Goal: Transaction & Acquisition: Book appointment/travel/reservation

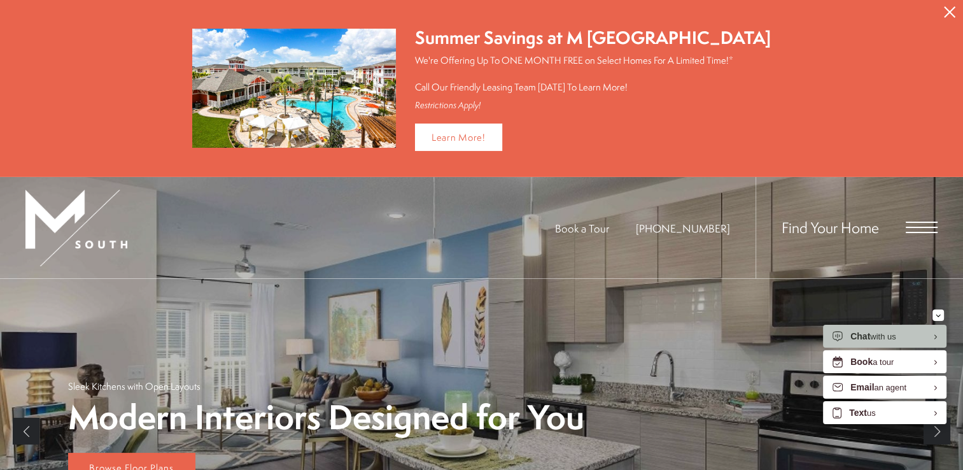
click at [929, 227] on span "Open Menu" at bounding box center [922, 227] width 32 height 1
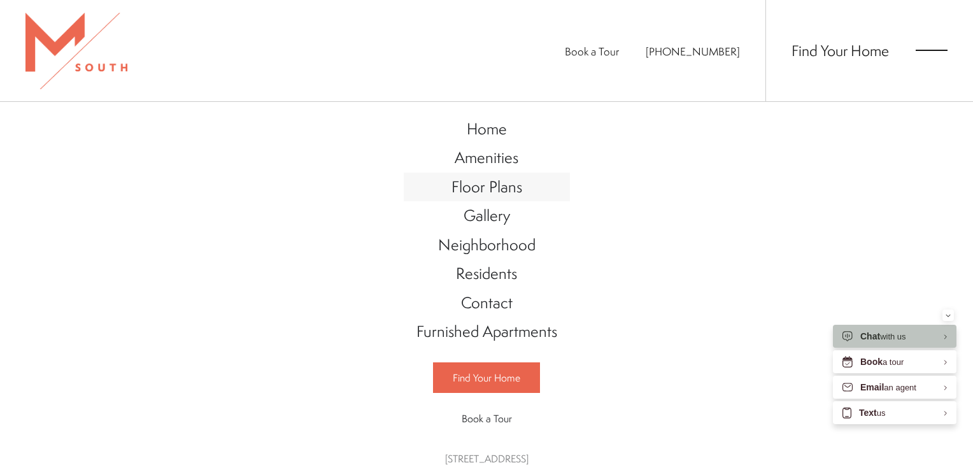
click at [498, 188] on span "Floor Plans" at bounding box center [486, 187] width 71 height 22
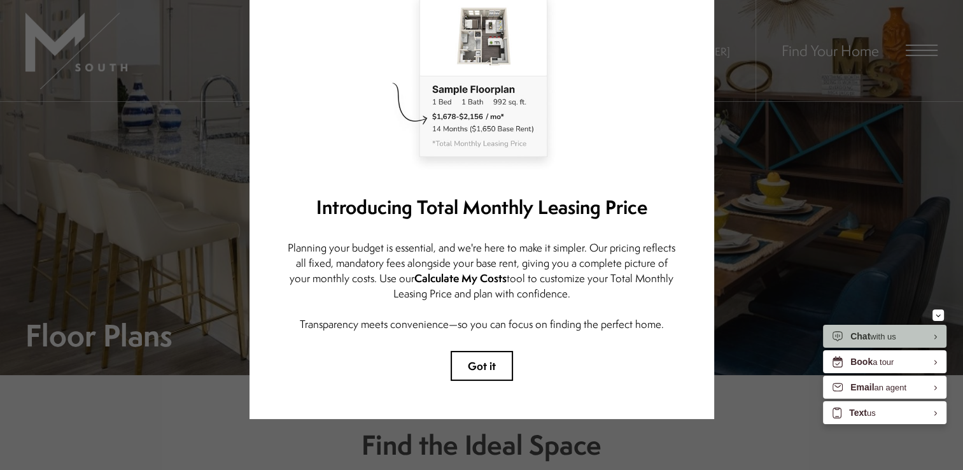
scroll to position [117, 0]
click at [476, 358] on button "Got it" at bounding box center [482, 366] width 62 height 30
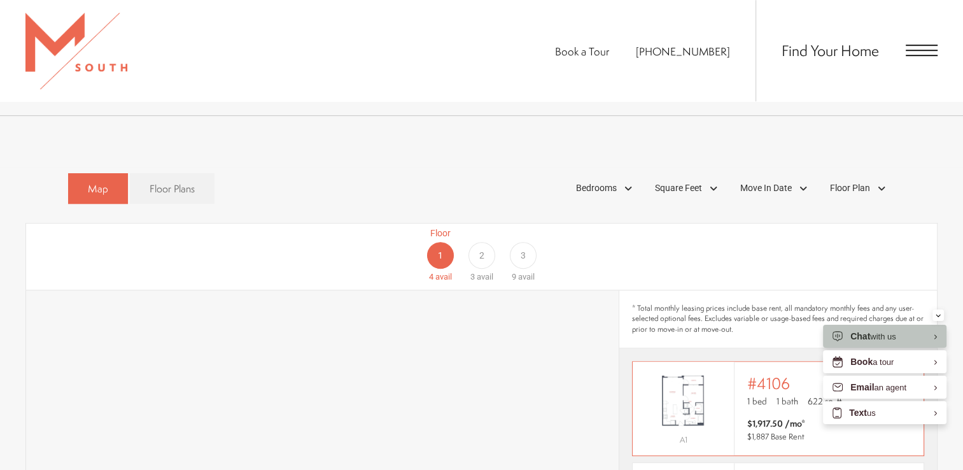
scroll to position [694, 0]
click at [486, 243] on div "2" at bounding box center [481, 256] width 27 height 27
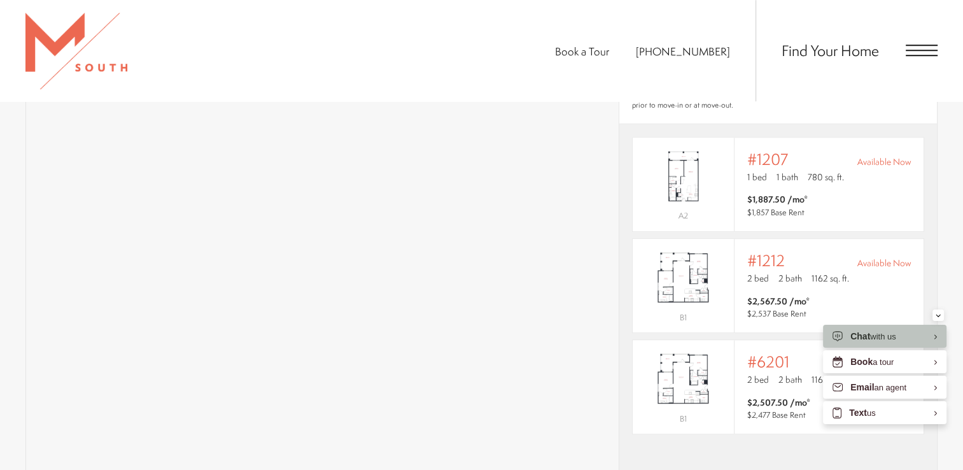
scroll to position [920, 0]
click at [713, 262] on img "View #1212" at bounding box center [683, 276] width 101 height 64
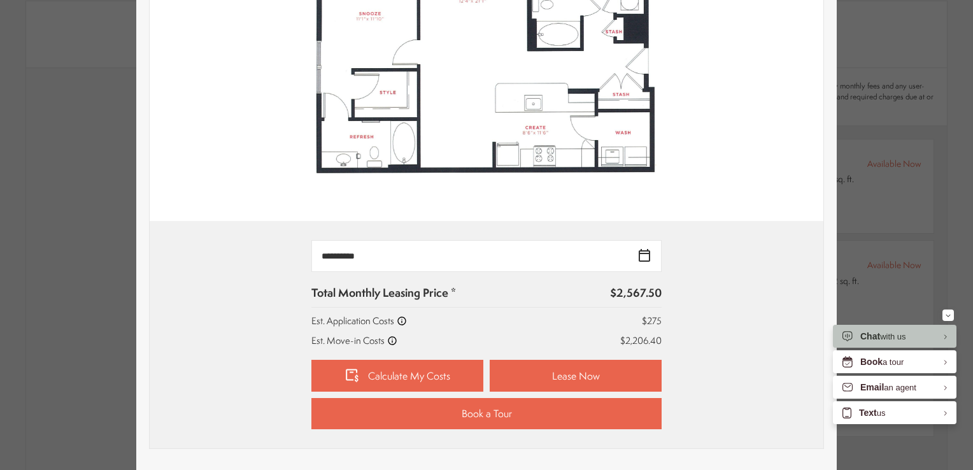
scroll to position [367, 0]
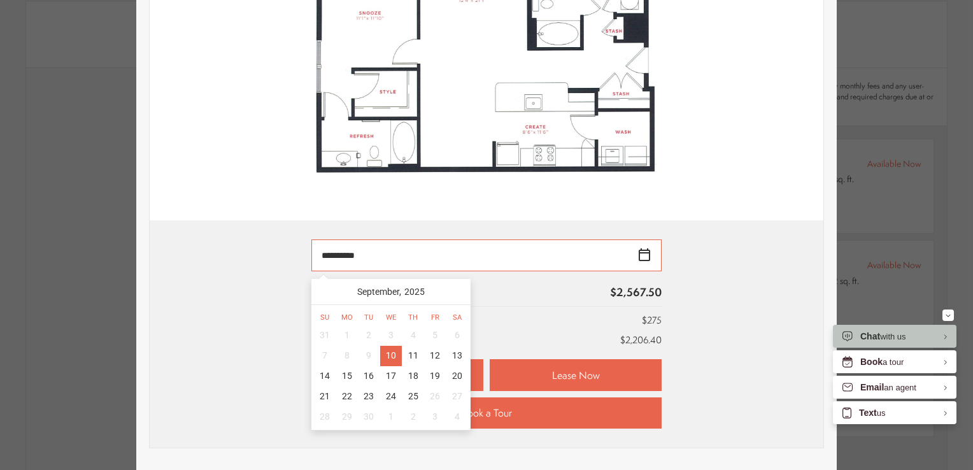
click at [638, 257] on input "**********" at bounding box center [486, 255] width 350 height 32
click at [413, 391] on div "25" at bounding box center [413, 396] width 22 height 20
type input "**********"
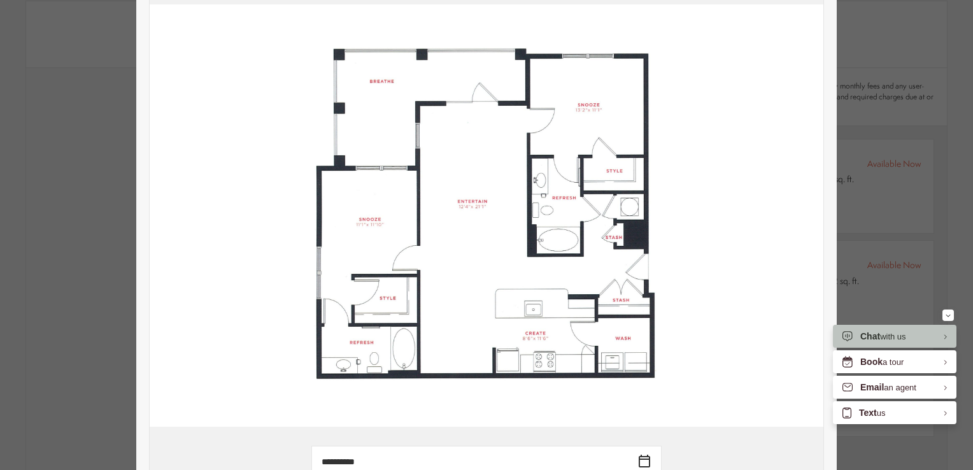
scroll to position [160, 0]
click at [176, 121] on img at bounding box center [486, 215] width 673 height 423
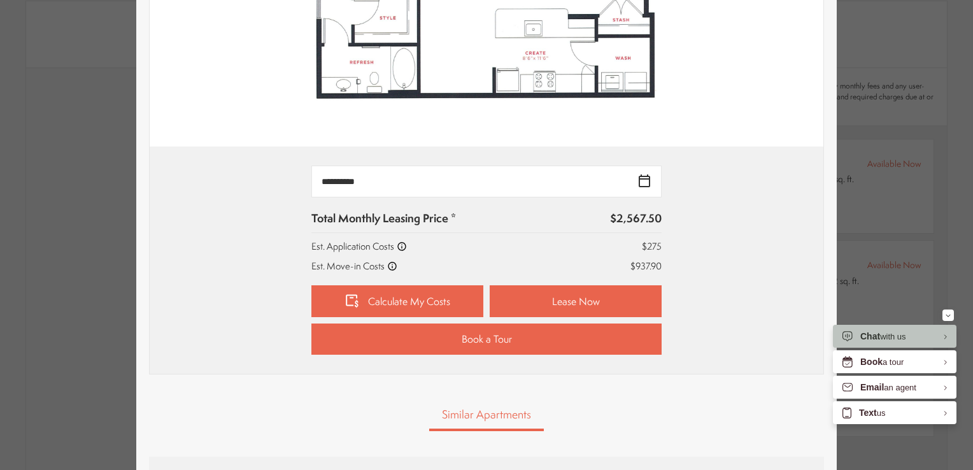
scroll to position [443, 0]
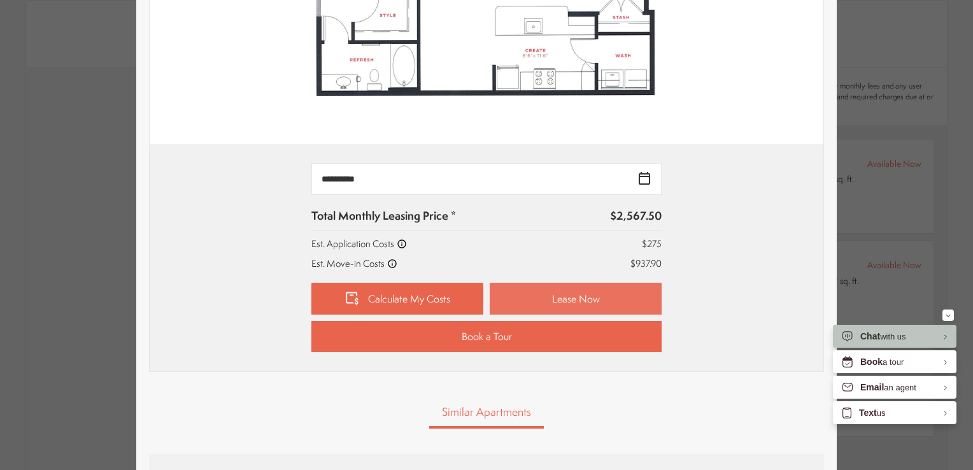
click at [517, 296] on link "Lease Now" at bounding box center [576, 299] width 172 height 32
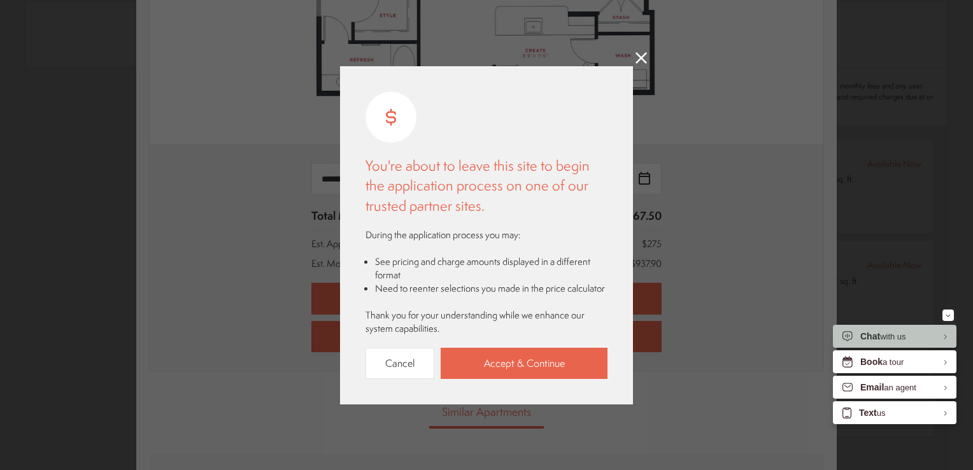
click at [639, 52] on icon at bounding box center [640, 57] width 11 height 11
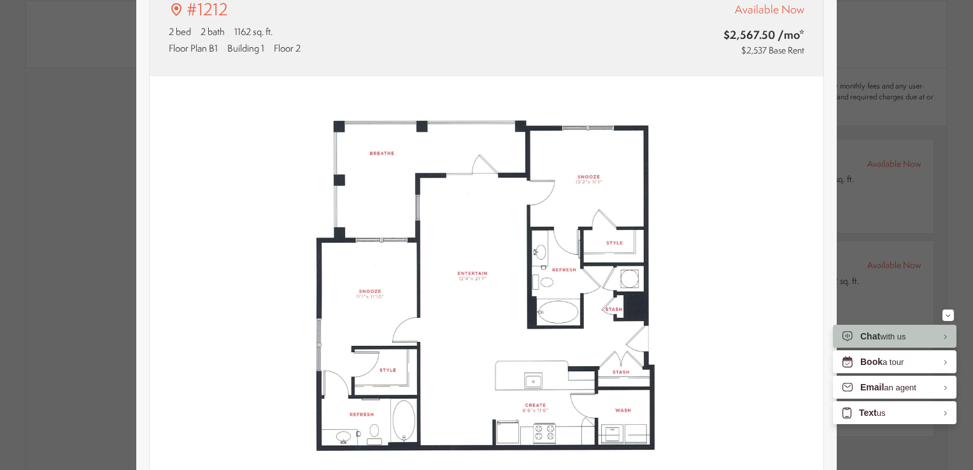
scroll to position [0, 0]
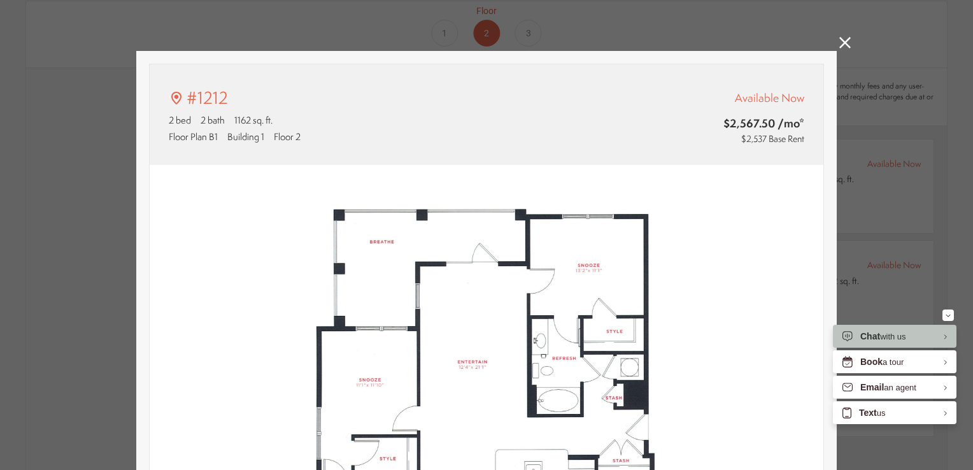
click at [840, 39] on icon at bounding box center [844, 42] width 11 height 11
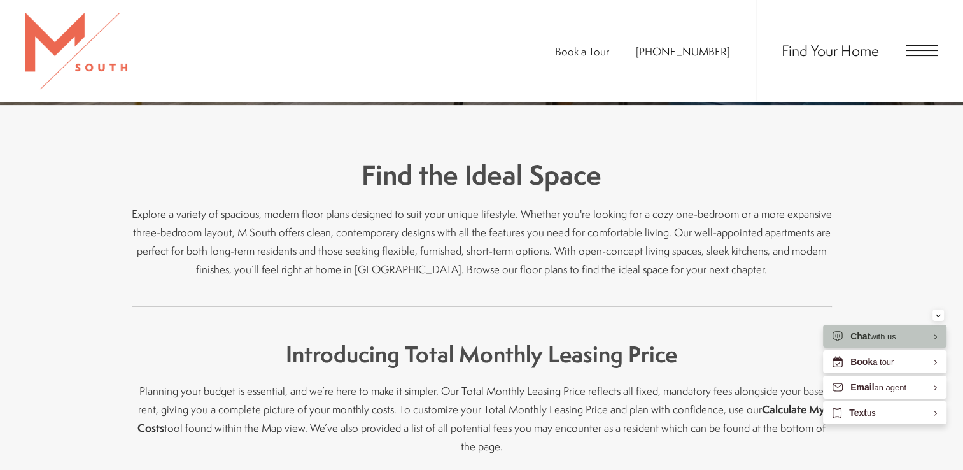
scroll to position [267, 0]
